Goal: Information Seeking & Learning: Get advice/opinions

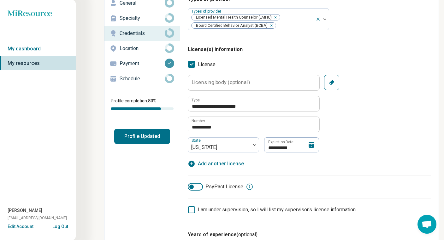
scroll to position [42, 0]
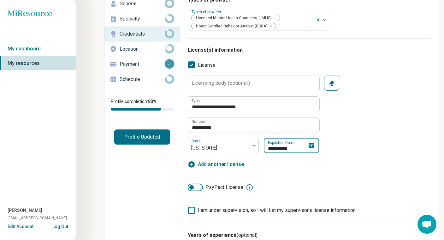
click at [293, 147] on input "**********" at bounding box center [291, 145] width 55 height 15
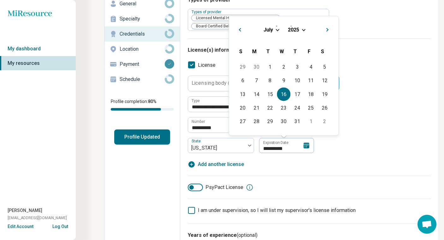
click at [304, 31] on div "July 2025" at bounding box center [283, 29] width 99 height 7
click at [304, 30] on span "Choose Date" at bounding box center [303, 28] width 3 height 3
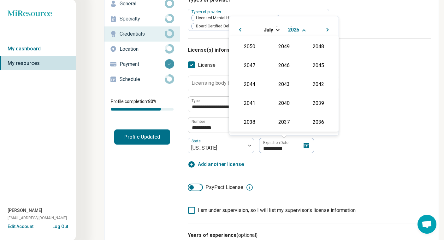
scroll to position [114, 0]
click at [253, 83] on div "2026" at bounding box center [249, 83] width 31 height 11
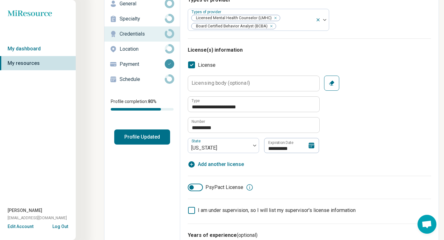
click at [360, 140] on div "**********" at bounding box center [309, 115] width 243 height 78
click at [312, 148] on icon at bounding box center [311, 146] width 6 height 6
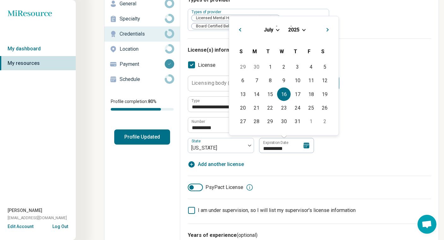
click at [302, 28] on div "July 2025" at bounding box center [283, 29] width 99 height 7
click at [303, 29] on span "Choose Date" at bounding box center [303, 28] width 3 height 3
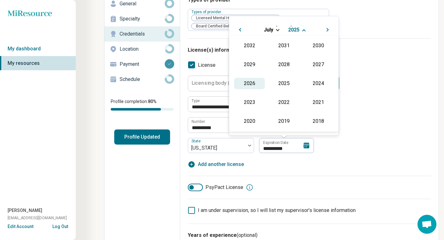
click at [251, 83] on div "2026" at bounding box center [249, 83] width 31 height 11
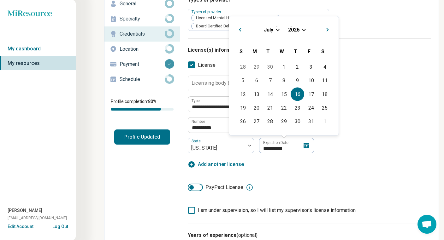
click at [297, 93] on div "16" at bounding box center [298, 94] width 14 height 14
type textarea "*"
type input "**********"
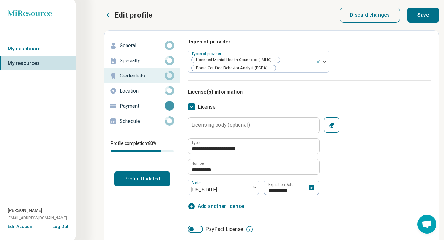
scroll to position [0, 0]
click at [131, 60] on p "Specialty" at bounding box center [142, 61] width 45 height 8
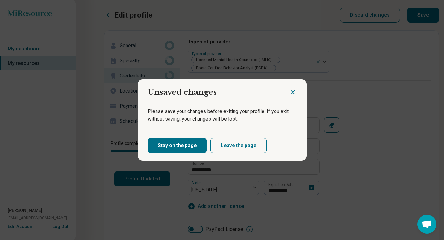
click at [291, 91] on icon "Close dialog" at bounding box center [293, 93] width 4 height 4
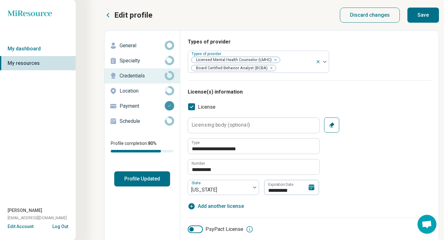
click at [421, 15] on button "Save" at bounding box center [423, 15] width 32 height 15
type textarea "*"
click at [129, 61] on p "Specialty" at bounding box center [142, 61] width 45 height 8
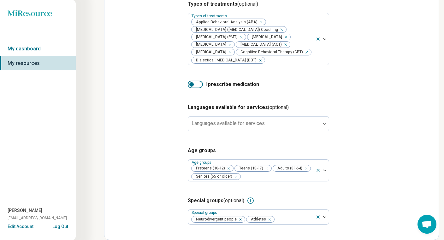
scroll to position [296, 0]
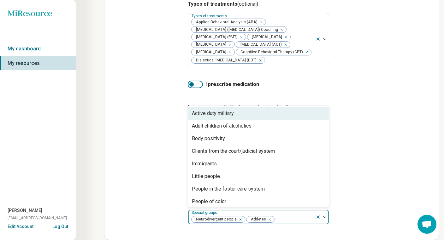
click at [325, 216] on div at bounding box center [321, 217] width 13 height 15
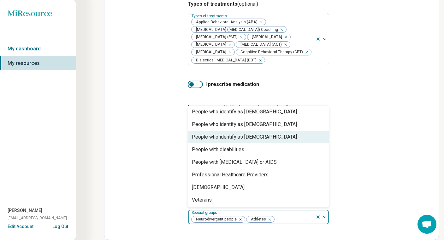
scroll to position [166, 0]
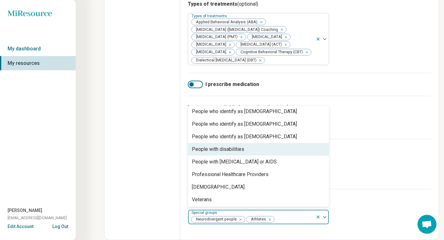
click at [203, 149] on div "People with disabilities" at bounding box center [218, 150] width 52 height 8
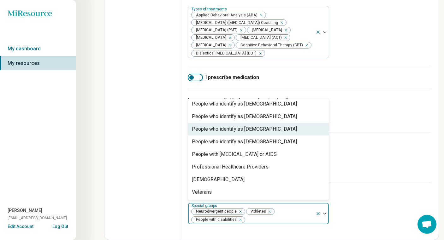
scroll to position [0, 0]
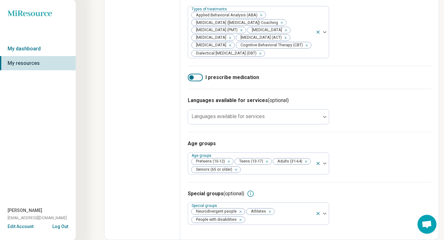
click at [370, 182] on div "Age groups Age groups Preteens (10-12) Teens (13-17) Adults (31-64) Seniors (65…" at bounding box center [309, 157] width 243 height 50
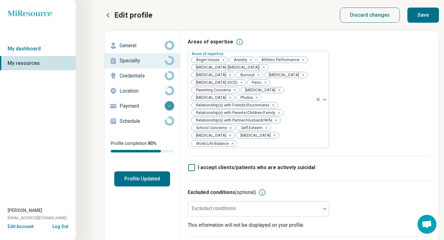
click at [127, 92] on p "Location" at bounding box center [142, 91] width 45 height 8
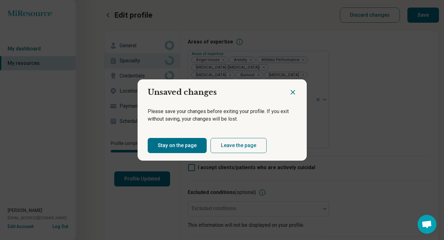
click at [293, 91] on icon "Close dialog" at bounding box center [293, 93] width 8 height 8
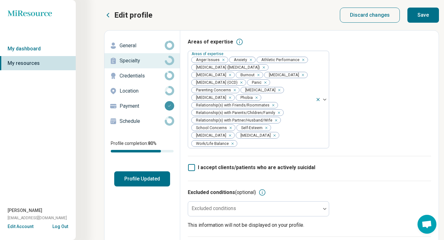
click at [420, 13] on button "Save" at bounding box center [423, 15] width 32 height 15
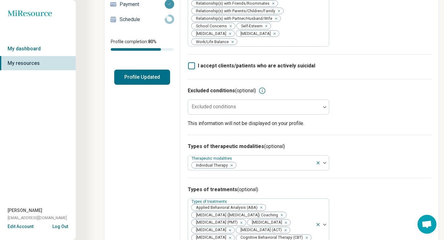
scroll to position [97, 0]
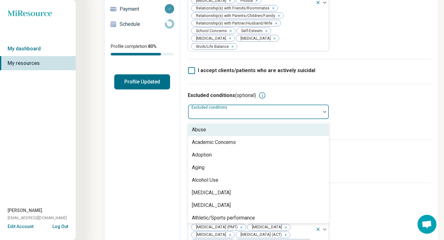
click at [269, 110] on div at bounding box center [254, 114] width 127 height 9
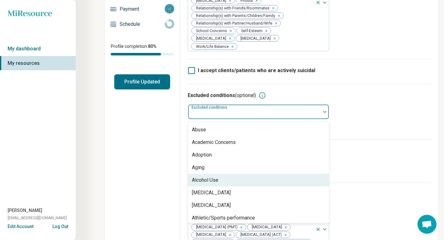
scroll to position [0, 0]
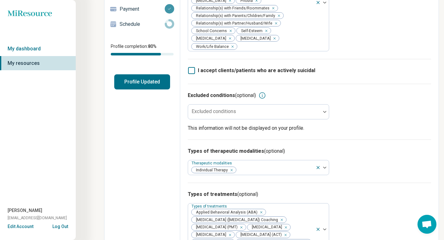
click at [361, 140] on div "Types of therapeutic modalities (optional) Therapeutic modalities Individual Th…" at bounding box center [309, 161] width 243 height 43
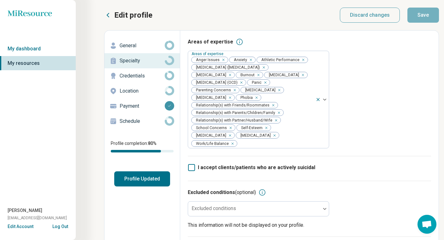
click at [126, 45] on p "General" at bounding box center [142, 46] width 45 height 8
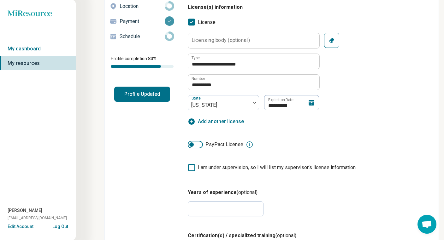
scroll to position [85, 0]
click at [135, 38] on p "Schedule" at bounding box center [142, 37] width 45 height 8
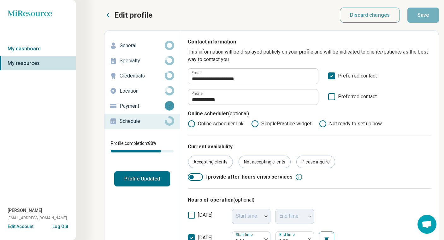
click at [170, 120] on icon at bounding box center [169, 120] width 9 height 9
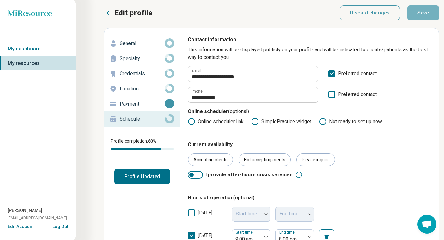
click at [137, 88] on p "Location" at bounding box center [142, 89] width 45 height 8
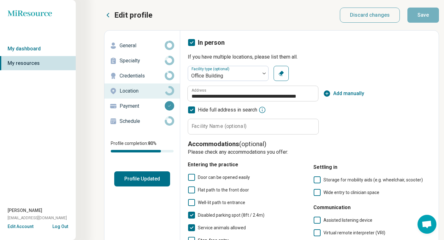
click at [379, 110] on div "**********" at bounding box center [309, 100] width 243 height 69
click at [126, 77] on p "Credentials" at bounding box center [142, 76] width 45 height 8
type textarea "*"
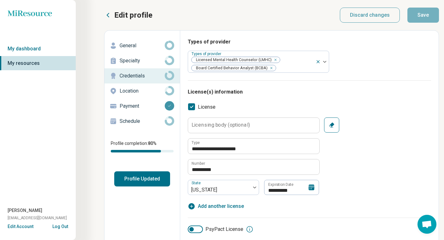
click at [27, 12] on icon "Miresource logo" at bounding box center [30, 13] width 44 height 6
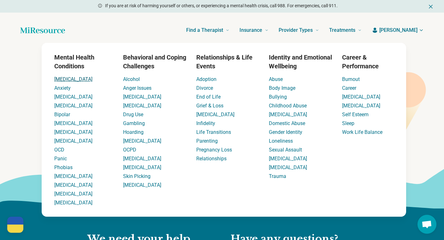
click at [62, 79] on link "[MEDICAL_DATA]" at bounding box center [73, 79] width 38 height 6
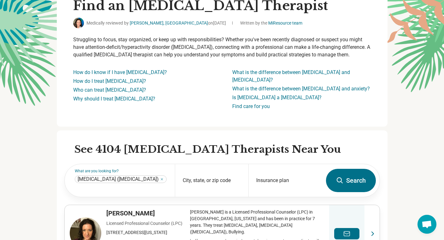
scroll to position [71, 0]
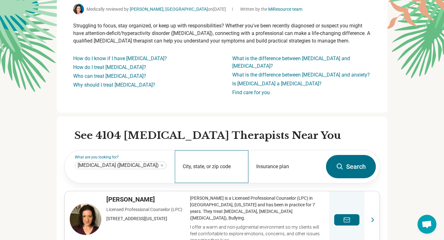
click at [208, 158] on div "City, state, or zip code" at bounding box center [211, 166] width 73 height 33
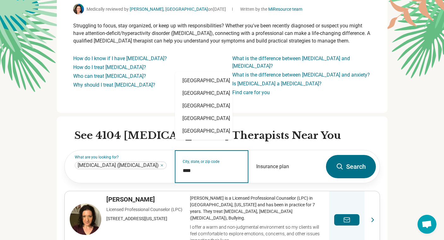
type input "*****"
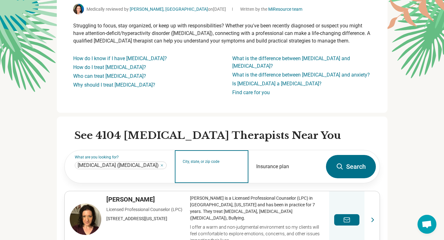
click at [192, 167] on input "City, state, or zip code" at bounding box center [212, 171] width 58 height 8
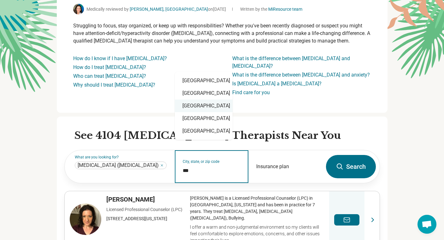
click at [197, 105] on div "[GEOGRAPHIC_DATA]" at bounding box center [204, 106] width 58 height 13
type input "**********"
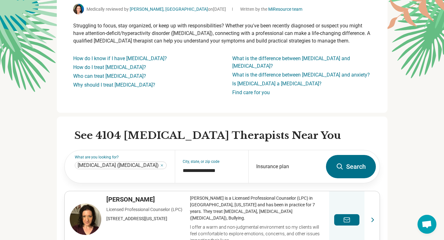
click at [341, 163] on button "Search" at bounding box center [351, 166] width 50 height 23
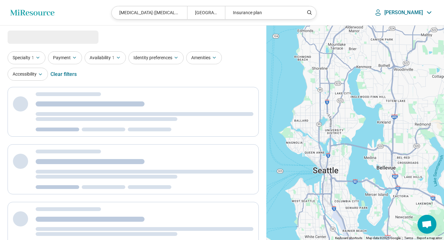
select select "***"
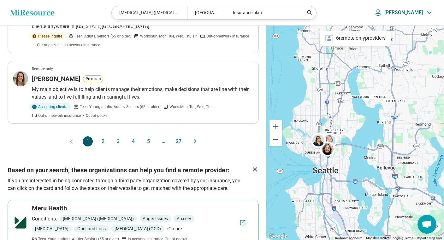
scroll to position [679, 0]
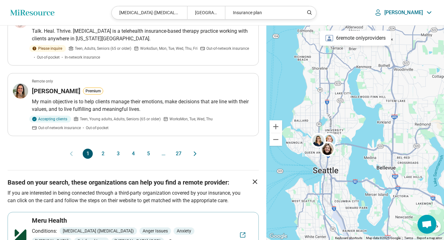
click at [179, 149] on button "27" at bounding box center [178, 154] width 10 height 10
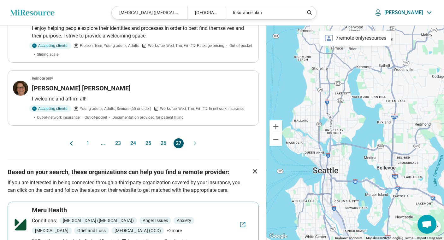
scroll to position [547, 0]
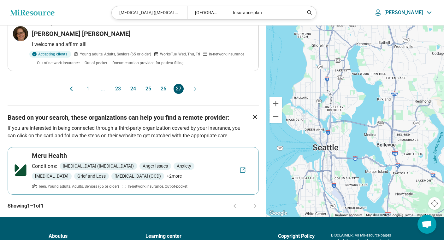
click at [149, 88] on button "25" at bounding box center [148, 89] width 10 height 10
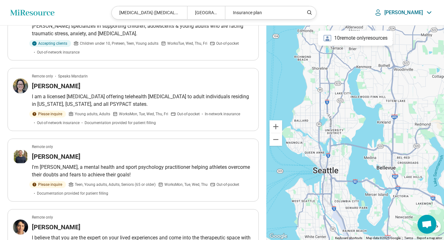
scroll to position [578, 0]
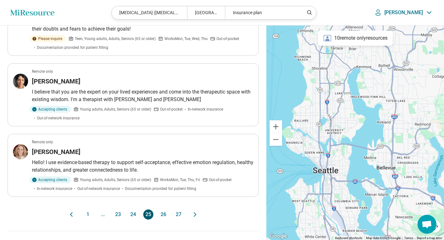
click at [133, 210] on button "24" at bounding box center [133, 215] width 10 height 10
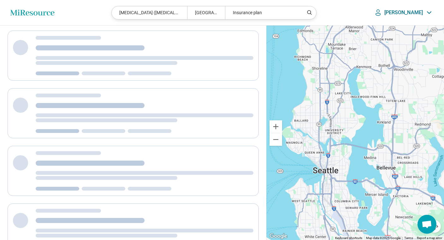
scroll to position [0, 0]
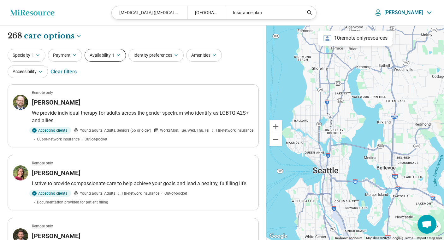
click at [118, 53] on icon "button" at bounding box center [118, 55] width 5 height 5
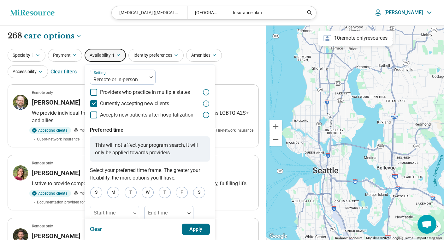
click at [118, 53] on icon "button" at bounding box center [118, 55] width 5 height 5
click at [238, 51] on div "Specialty 1 Payment Availability 1 Setting Remote or in-person Providers who pr…" at bounding box center [133, 64] width 251 height 31
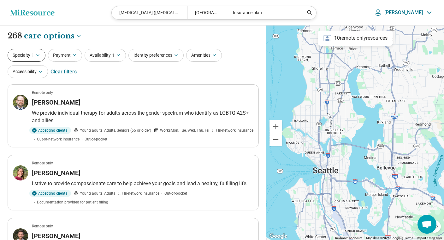
click at [40, 56] on icon "button" at bounding box center [37, 55] width 5 height 5
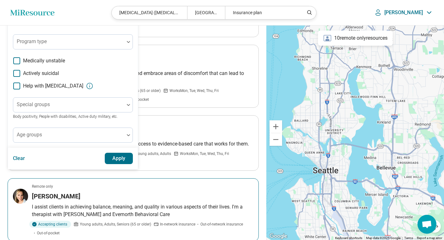
scroll to position [177, 0]
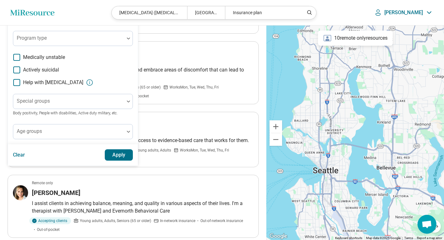
click at [232, 105] on ul "Remote only [PERSON_NAME] We provide individual therapy for adults across the g…" at bounding box center [133, 238] width 251 height 660
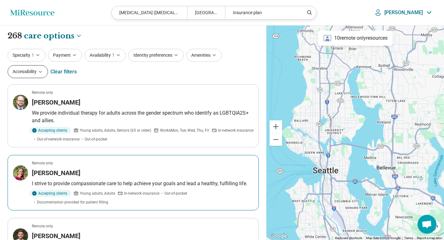
scroll to position [0, 0]
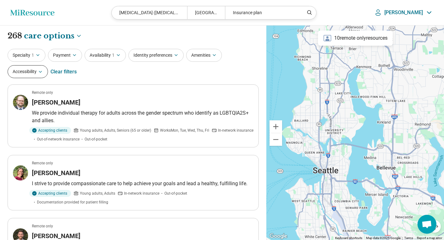
click at [41, 71] on icon "button" at bounding box center [40, 71] width 5 height 5
